Goal: Communication & Community: Answer question/provide support

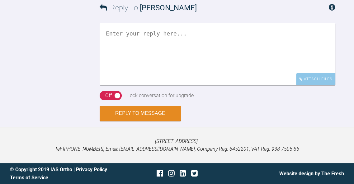
scroll to position [3492, 0]
click at [252, 65] on textarea at bounding box center [217, 54] width 235 height 62
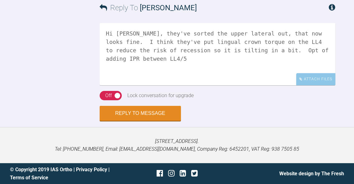
drag, startPoint x: 287, startPoint y: 41, endPoint x: 288, endPoint y: 47, distance: 6.3
click at [288, 47] on textarea "Hi [PERSON_NAME], they've sorted the upper lateral out, that now looks fine. I …" at bounding box center [217, 54] width 235 height 62
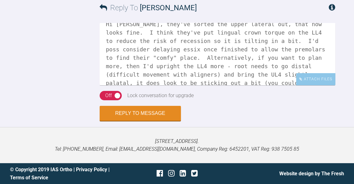
scroll to position [17, 0]
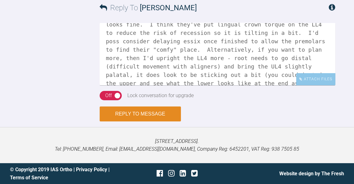
type textarea "Hi [PERSON_NAME], they've sorted the upper lateral out, that now looks fine. I …"
click at [153, 113] on button "Reply to Message" at bounding box center [140, 113] width 81 height 15
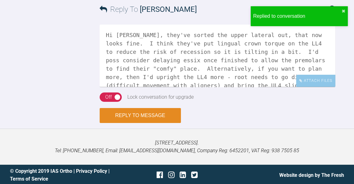
scroll to position [3600, 0]
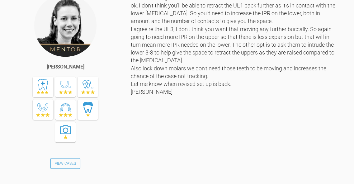
scroll to position [1964, 0]
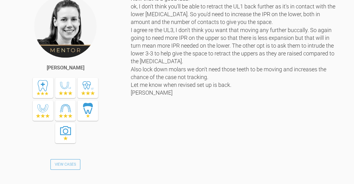
drag, startPoint x: 179, startPoint y: 98, endPoint x: 101, endPoint y: 100, distance: 78.1
copy link "catiesherlock@googlemail.com"
drag, startPoint x: 138, startPoint y: 105, endPoint x: 101, endPoint y: 106, distance: 36.4
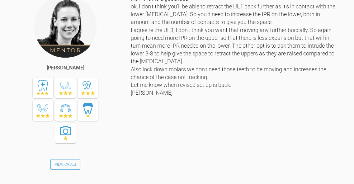
copy div "Mylespippa19+"
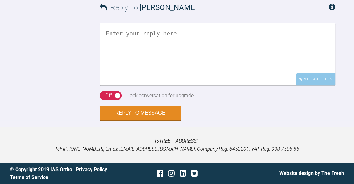
scroll to position [4037, 0]
click at [217, 85] on textarea at bounding box center [217, 54] width 235 height 62
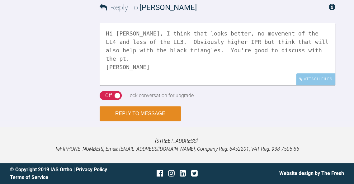
type textarea "Hi Catie, I think that looks better, no movement of the LL4 and less of the LL3…"
click at [154, 121] on button "Reply to Message" at bounding box center [140, 113] width 81 height 15
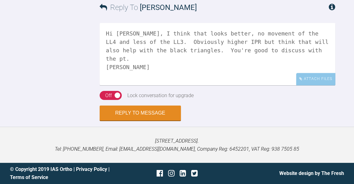
scroll to position [4112, 0]
